Goal: Task Accomplishment & Management: Manage account settings

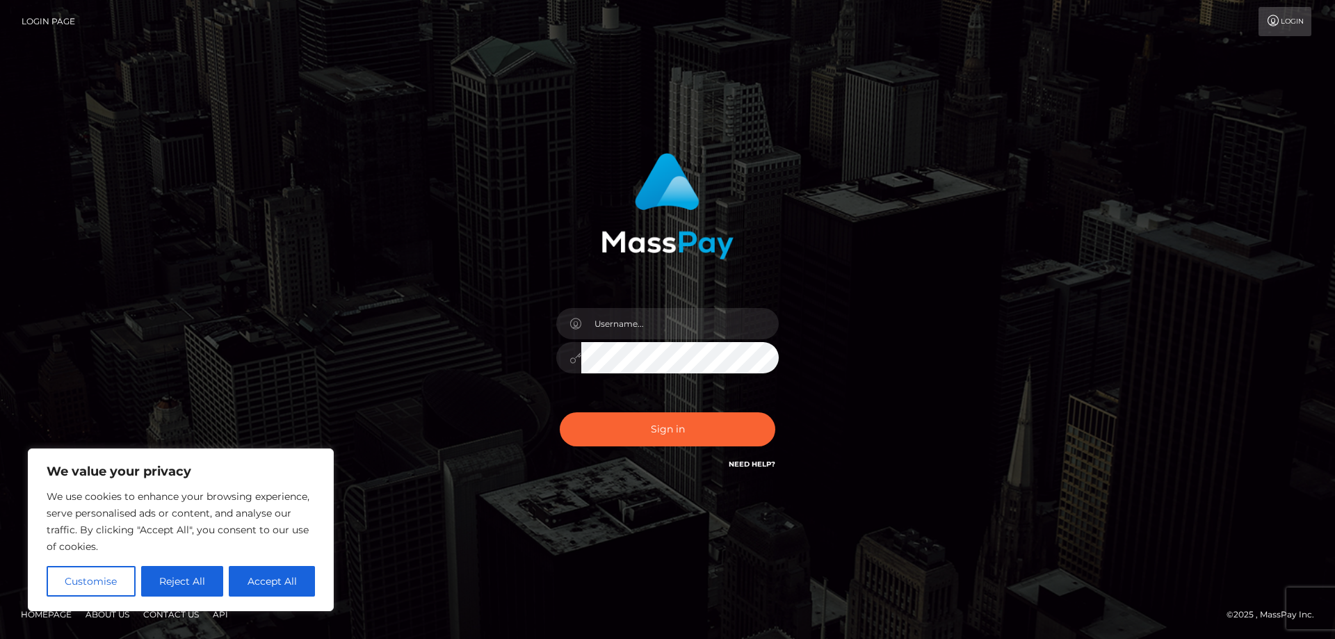
click at [296, 590] on button "Accept All" at bounding box center [272, 581] width 86 height 31
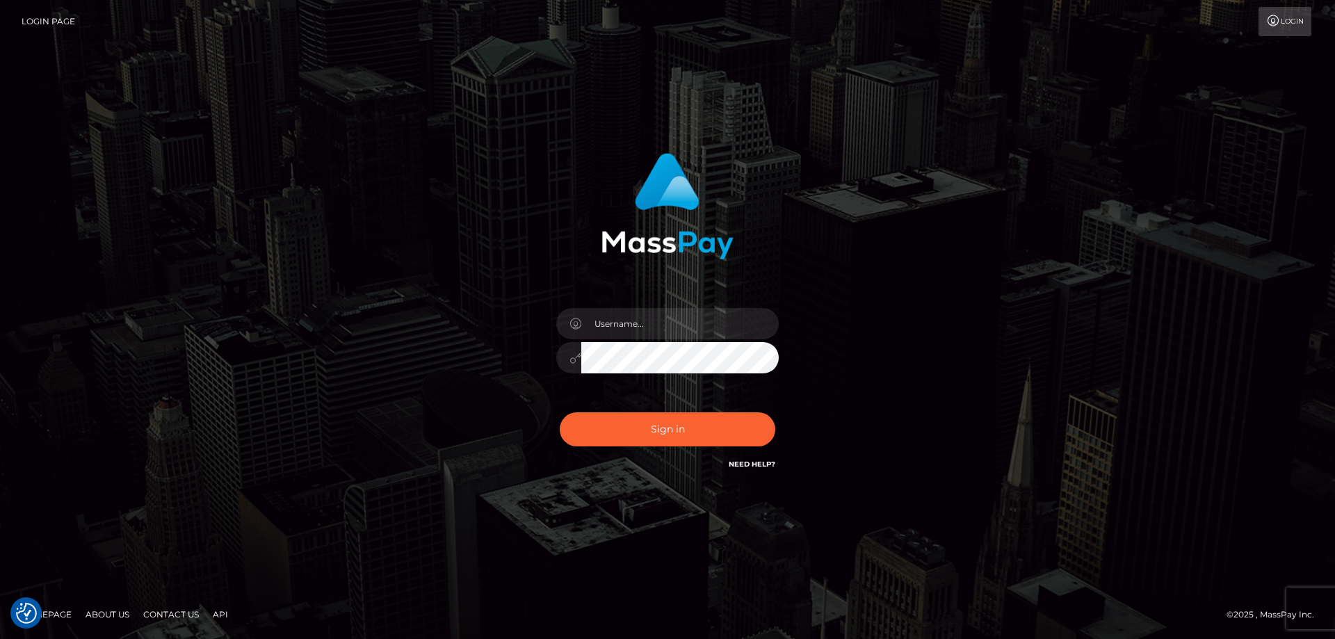
checkbox input "true"
click at [672, 328] on input "text" at bounding box center [680, 323] width 198 height 31
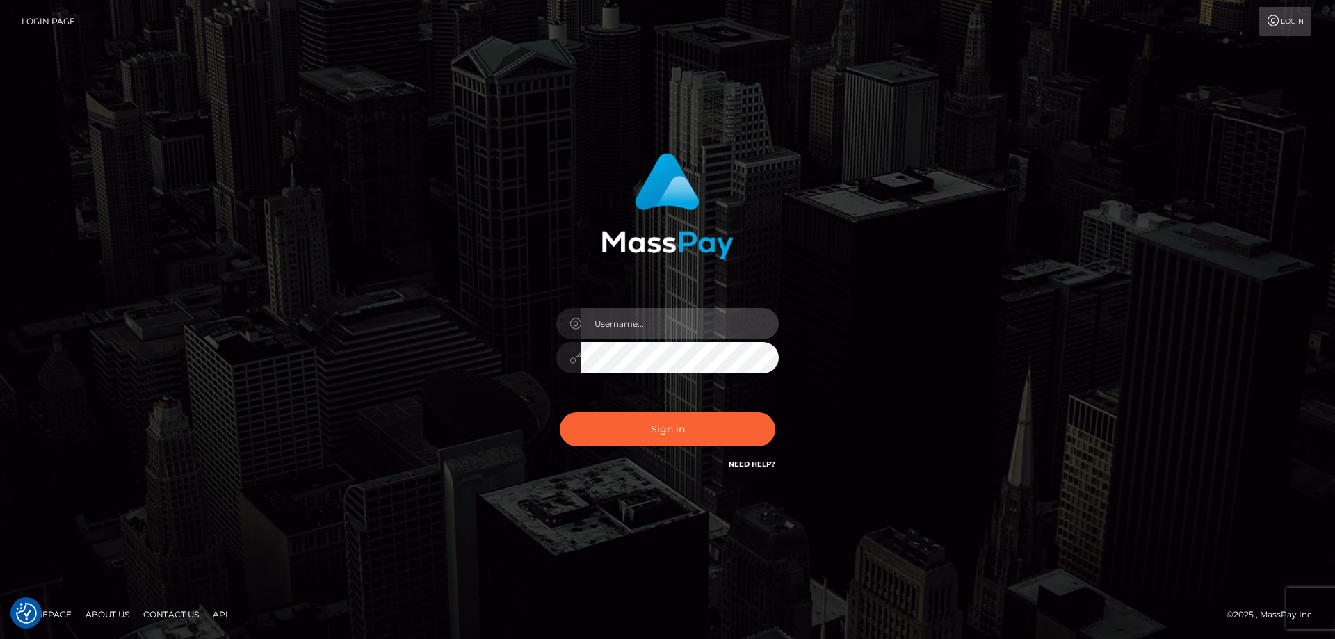
type input "hchywhphj8@privaterelay.appleid.com"
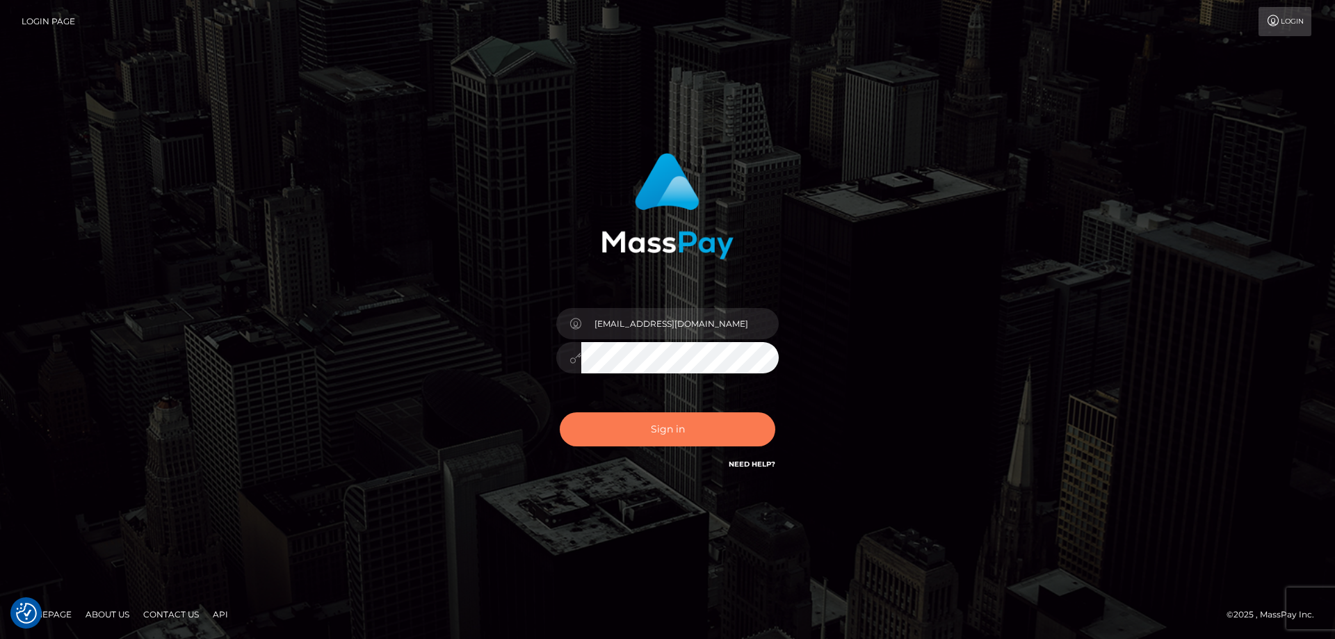
click at [694, 420] on button "Sign in" at bounding box center [668, 429] width 216 height 34
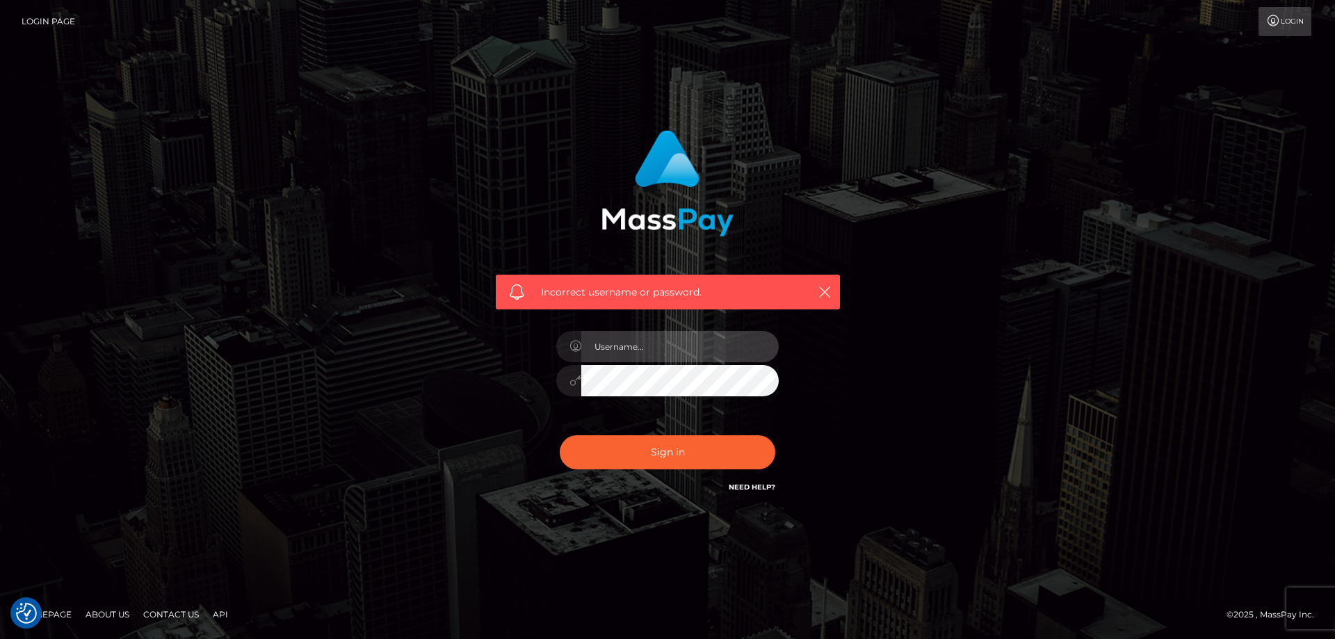
drag, startPoint x: 643, startPoint y: 342, endPoint x: 651, endPoint y: 360, distance: 20.3
click at [643, 342] on input "text" at bounding box center [680, 346] width 198 height 31
type input "hchywhphj8@privaterelay.appleid.com"
click at [560, 435] on button "Sign in" at bounding box center [668, 452] width 216 height 34
click at [701, 344] on input "text" at bounding box center [680, 346] width 198 height 31
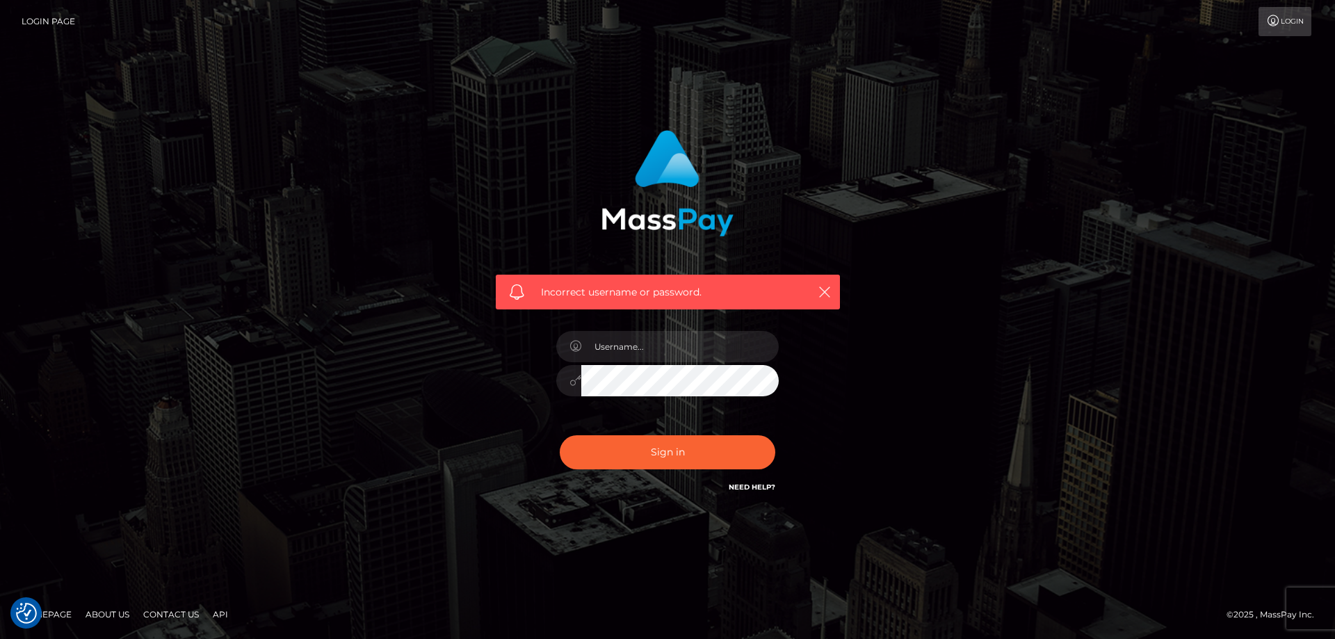
click at [766, 485] on link "Need Help?" at bounding box center [752, 487] width 47 height 9
click at [752, 486] on link "Need Help?" at bounding box center [752, 487] width 47 height 9
click at [682, 335] on input "text" at bounding box center [680, 346] width 198 height 31
click at [723, 344] on input "text" at bounding box center [680, 346] width 198 height 31
type input "obirchill"
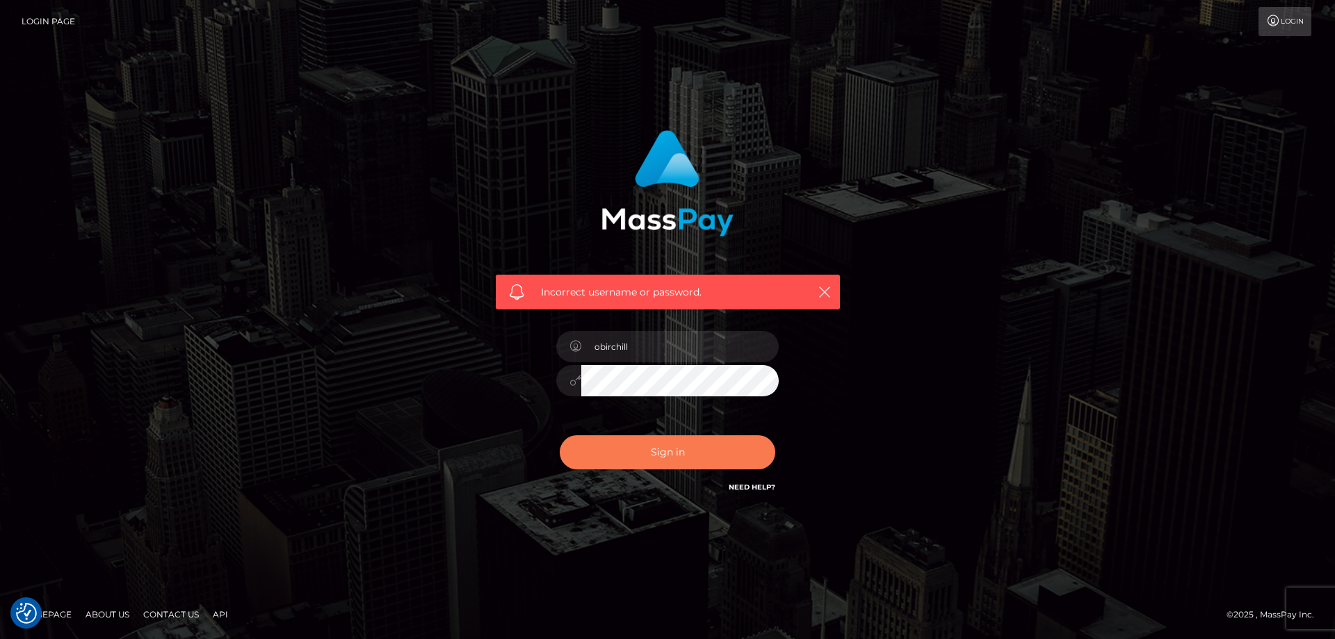
click at [682, 457] on button "Sign in" at bounding box center [668, 452] width 216 height 34
checkbox input "true"
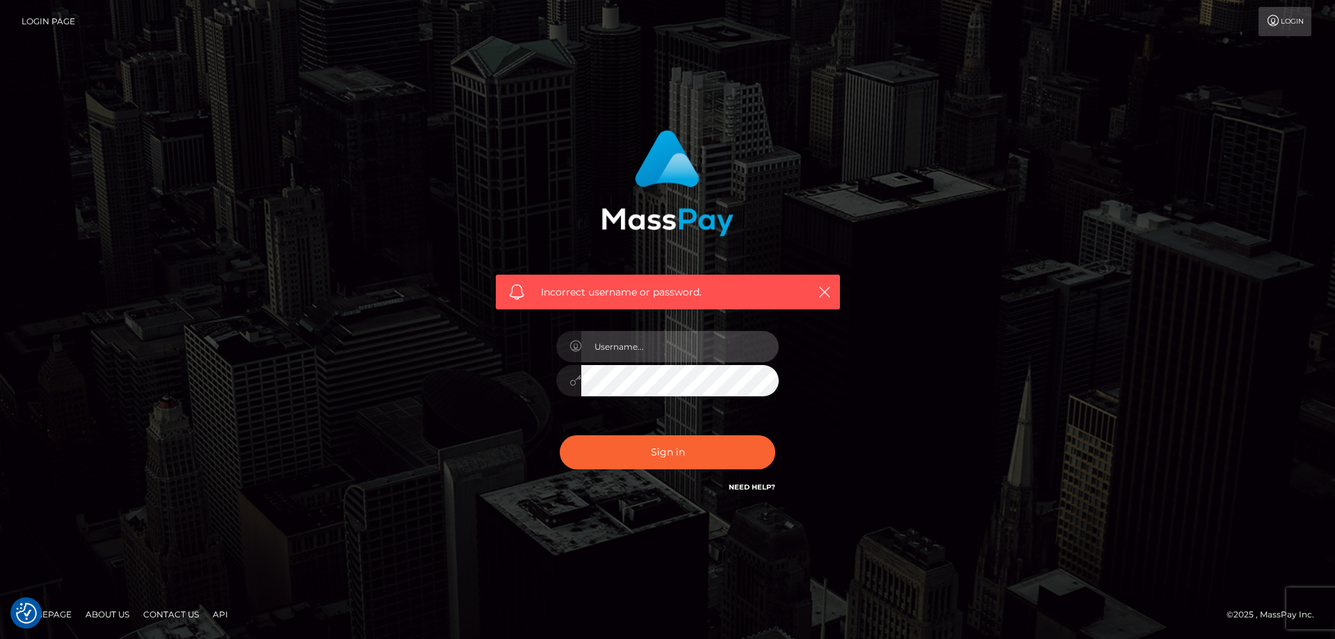
click at [737, 355] on input "text" at bounding box center [680, 346] width 198 height 31
type input "oliverjb"
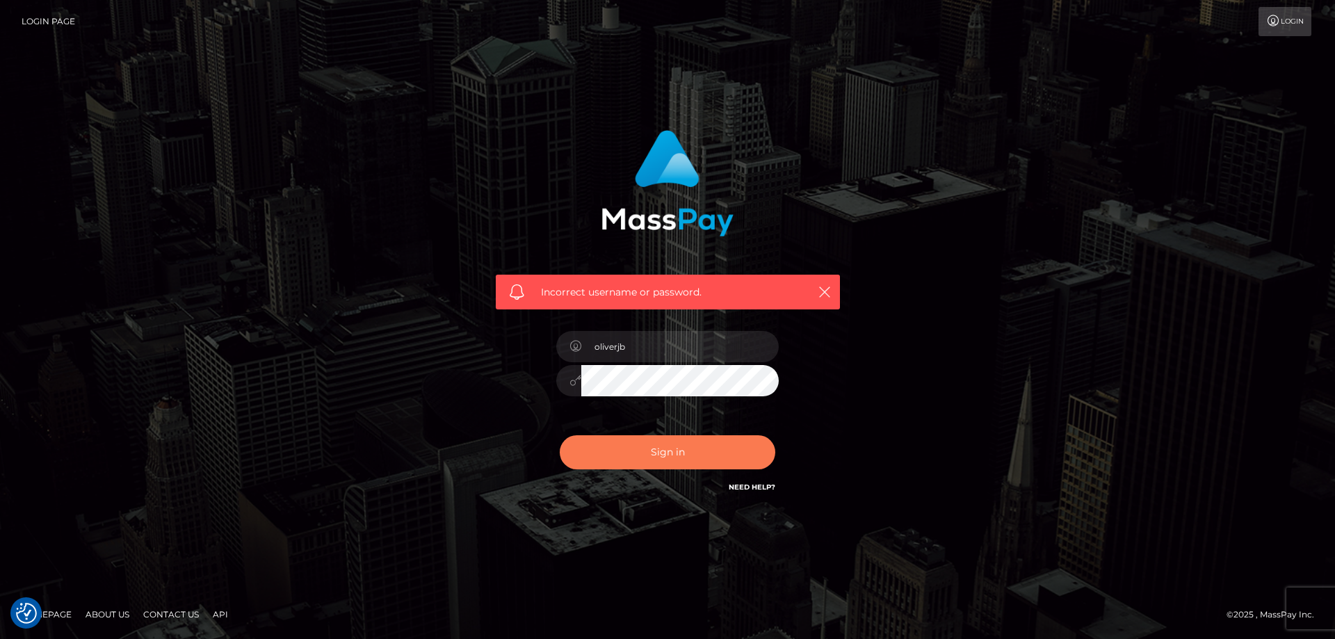
click at [717, 452] on button "Sign in" at bounding box center [668, 452] width 216 height 34
click at [1288, 19] on link "Login" at bounding box center [1285, 21] width 53 height 29
